Goal: Contribute content

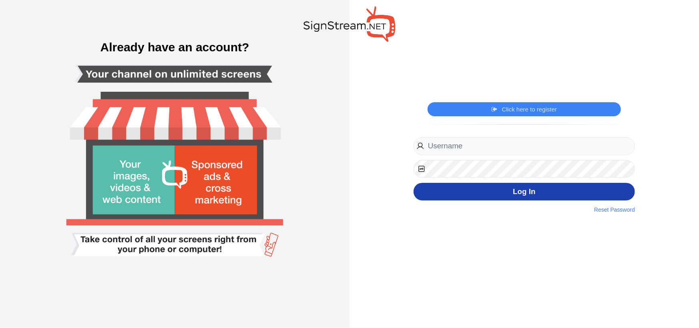
type input "Dancemcda@msn.com"
click at [489, 191] on button "Log In" at bounding box center [524, 192] width 221 height 18
click at [498, 192] on button "Log In" at bounding box center [524, 192] width 221 height 18
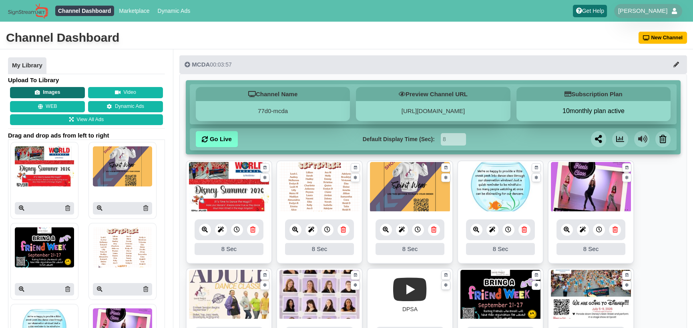
click at [61, 90] on button "Images" at bounding box center [47, 92] width 75 height 11
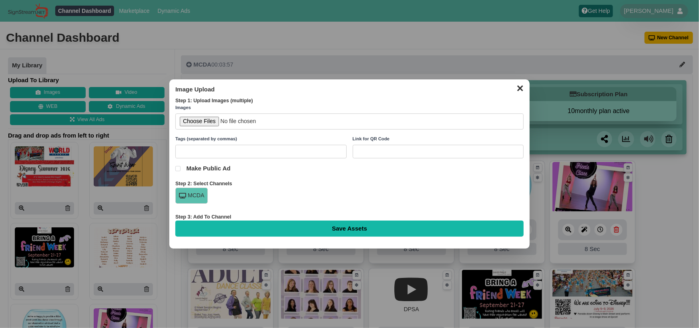
click at [199, 123] on input "file" at bounding box center [349, 121] width 348 height 16
click at [199, 119] on input "file" at bounding box center [349, 121] width 348 height 16
type input "C:\fakepath\Boo Crew 2025 graphic with QR.jpg"
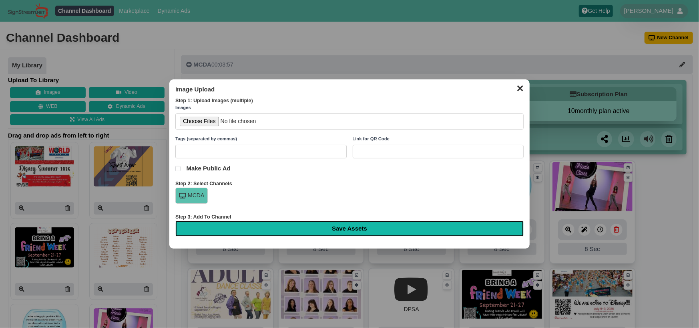
click at [320, 228] on input "Save Assets" at bounding box center [349, 228] width 348 height 16
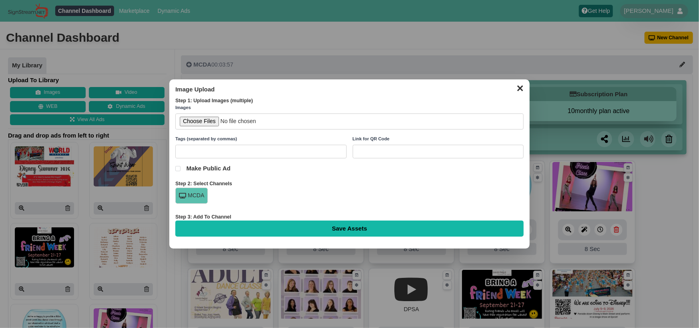
type input "Saving..."
